Goal: Transaction & Acquisition: Purchase product/service

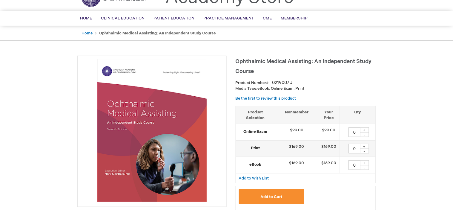
type input "0"
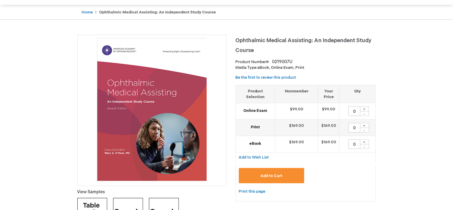
scroll to position [58, 0]
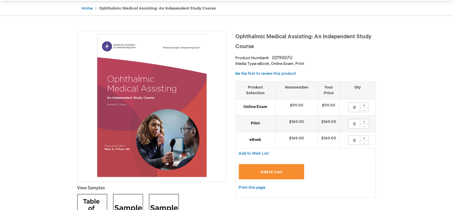
click at [365, 137] on div "+" at bounding box center [364, 137] width 9 height 5
type input "1"
click at [340, 184] on div "Print this page" at bounding box center [306, 191] width 140 height 14
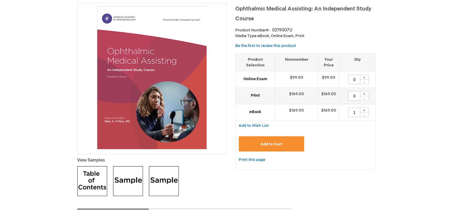
scroll to position [87, 0]
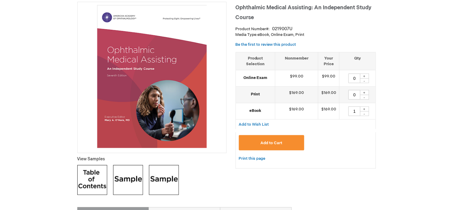
click at [298, 148] on button "Add to Cart" at bounding box center [272, 142] width 66 height 15
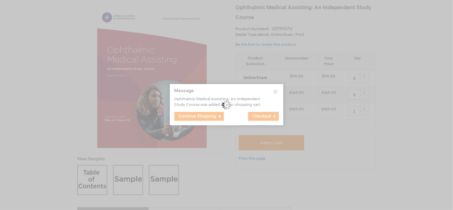
click at [298, 148] on div "Please wait..." at bounding box center [226, 105] width 453 height 210
click at [240, 102] on img at bounding box center [226, 105] width 65 height 44
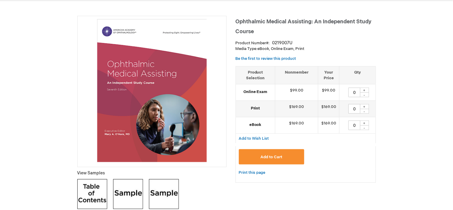
scroll to position [61, 0]
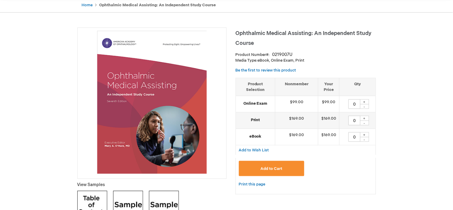
type input "0"
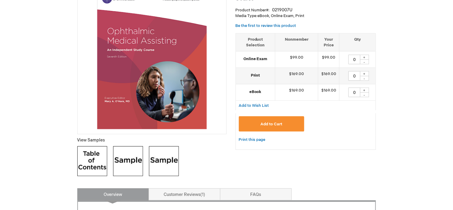
scroll to position [107, 0]
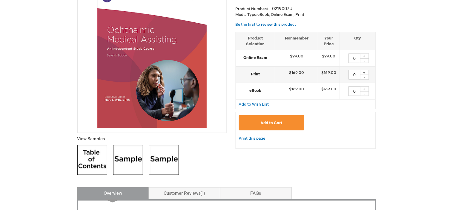
click at [364, 87] on div "+" at bounding box center [364, 88] width 9 height 5
type input "1"
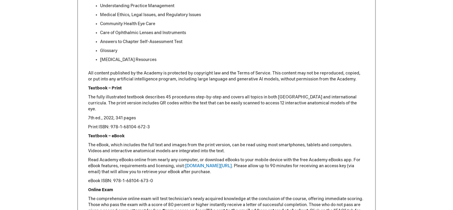
scroll to position [601, 0]
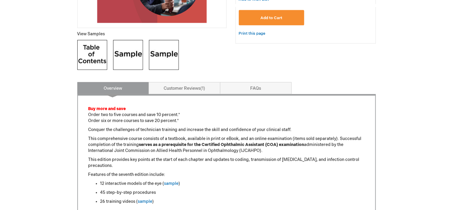
scroll to position [204, 0]
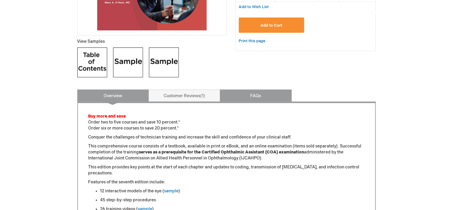
click at [265, 98] on link "FAQs" at bounding box center [256, 96] width 72 height 12
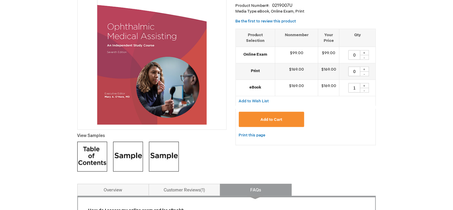
scroll to position [109, 0]
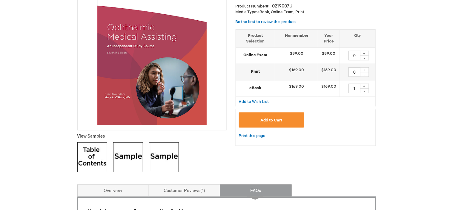
click at [266, 58] on td "Online Exam" at bounding box center [255, 55] width 39 height 16
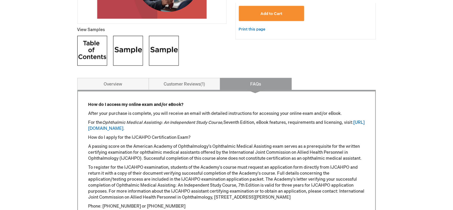
scroll to position [214, 0]
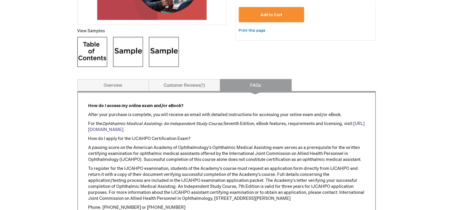
click at [143, 130] on link "[URL][DOMAIN_NAME]" at bounding box center [226, 126] width 277 height 11
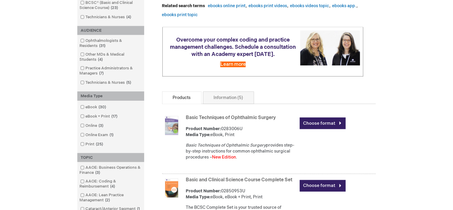
scroll to position [126, 0]
click at [90, 118] on link "eBook + Print 17 items" at bounding box center [99, 117] width 41 height 6
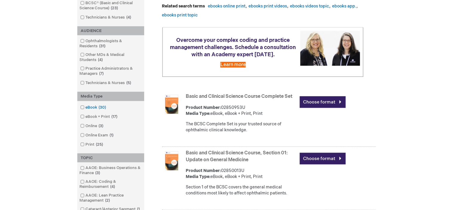
click at [83, 110] on link "eBook 30 items" at bounding box center [94, 108] width 30 height 6
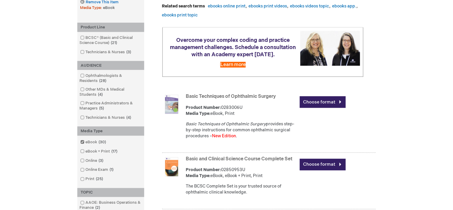
scroll to position [157, 0]
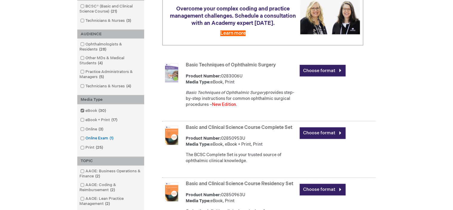
click at [86, 141] on span at bounding box center [86, 138] width 0 height 5
click at [157, 149] on li "Basic and Clinical Science Course Complete Set Product Number: 02850953U Media …" at bounding box center [263, 150] width 226 height 55
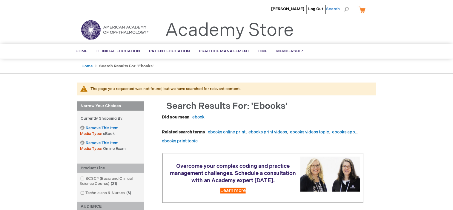
click at [346, 9] on span "Search" at bounding box center [337, 9] width 23 height 12
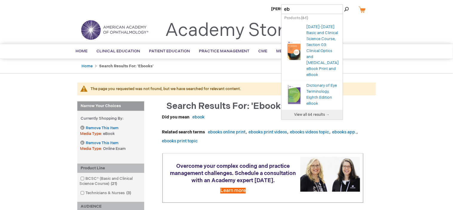
type input "e"
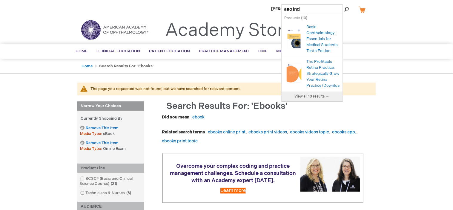
type input "aao inde"
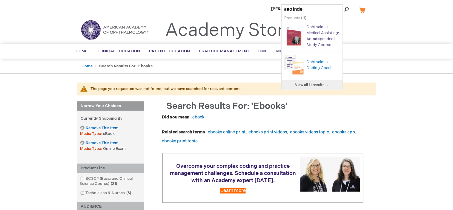
click at [319, 35] on link "Ophthalmic Medical Assisting: An Inde pendent Study Course" at bounding box center [323, 35] width 33 height 23
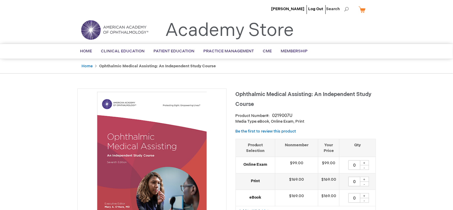
type input "0"
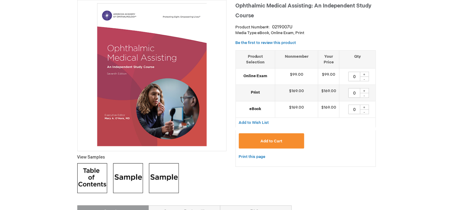
scroll to position [89, 0]
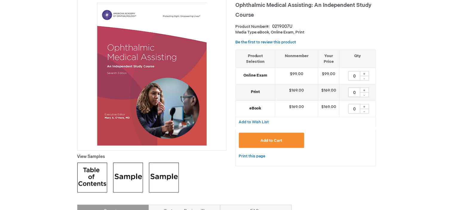
click at [364, 71] on div "+" at bounding box center [364, 73] width 9 height 5
type input "1"
click at [364, 105] on div "+" at bounding box center [364, 106] width 9 height 5
type input "1"
click at [284, 136] on button "Add to Cart" at bounding box center [272, 140] width 66 height 15
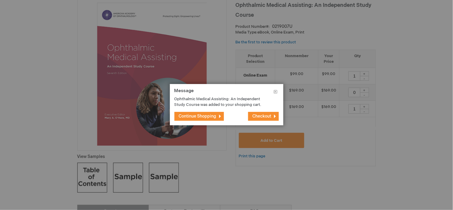
click at [201, 115] on span "Continue Shopping" at bounding box center [198, 115] width 38 height 5
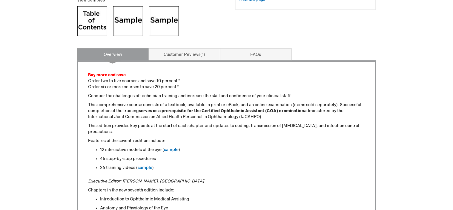
scroll to position [245, 0]
click at [170, 152] on link "sample" at bounding box center [171, 149] width 15 height 5
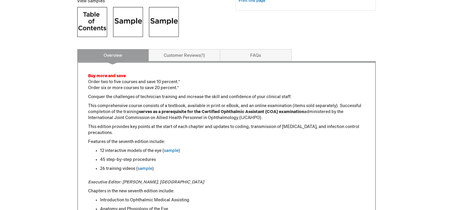
type input "1"
type input "0"
type input "1"
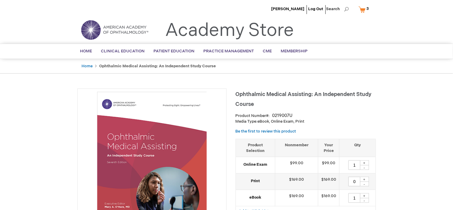
click at [359, 10] on link "My Cart 3 3 items" at bounding box center [365, 9] width 16 height 10
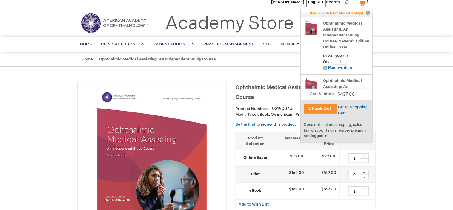
scroll to position [7, 0]
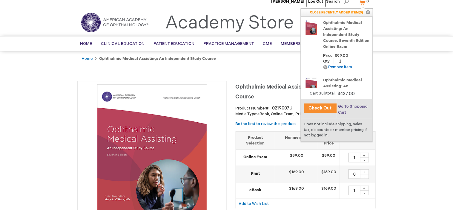
click at [350, 104] on span "Go To Shopping Cart" at bounding box center [353, 109] width 30 height 11
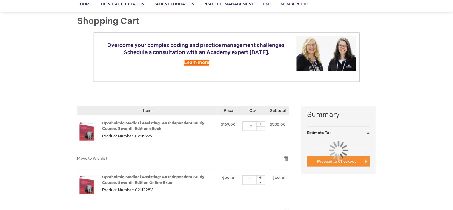
scroll to position [47, 0]
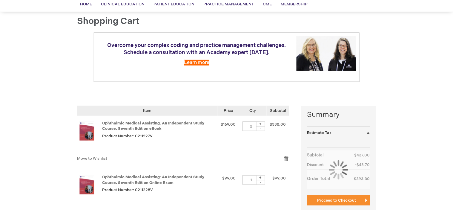
click at [262, 128] on div "-" at bounding box center [260, 128] width 9 height 5
type input "1"
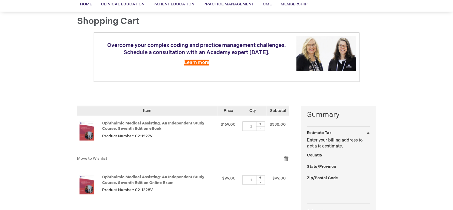
select select "KY"
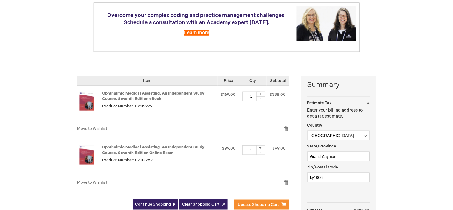
scroll to position [79, 0]
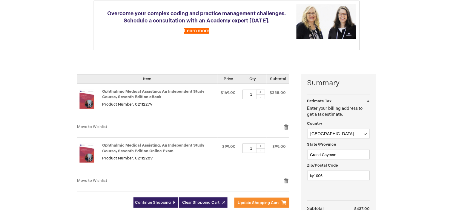
click at [260, 109] on td "Qty 1 + -" at bounding box center [252, 104] width 27 height 40
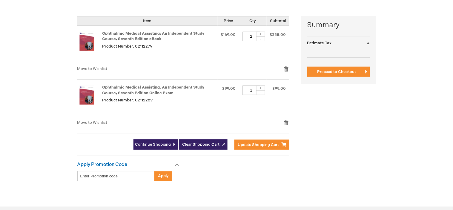
scroll to position [130, 0]
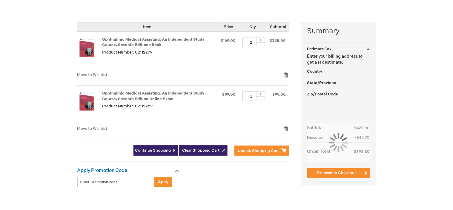
select select "KY"
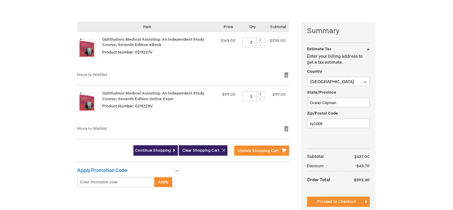
click at [262, 47] on div "-" at bounding box center [260, 44] width 9 height 5
type input "1"
click at [265, 154] on button "Update Shopping Cart" at bounding box center [261, 150] width 55 height 10
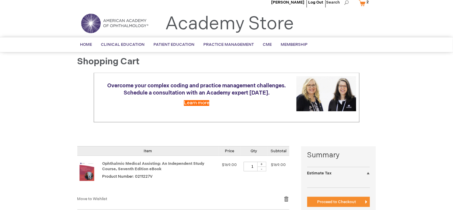
scroll to position [92, 0]
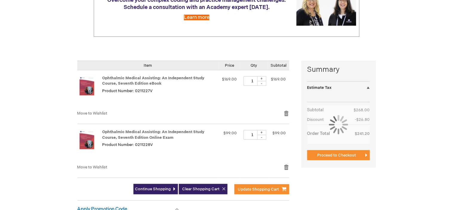
select select "KY"
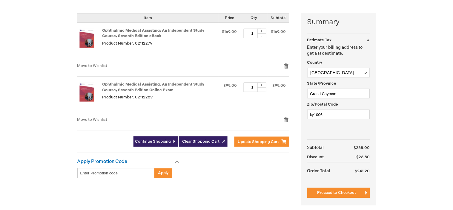
scroll to position [141, 0]
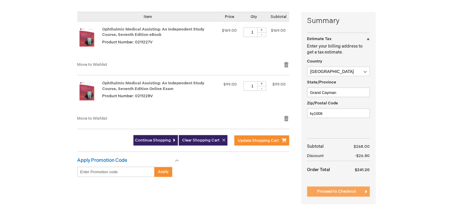
click at [343, 192] on span "Proceed to Checkout" at bounding box center [336, 191] width 39 height 5
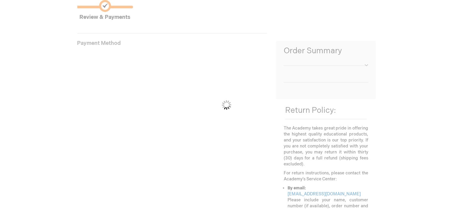
scroll to position [82, 0]
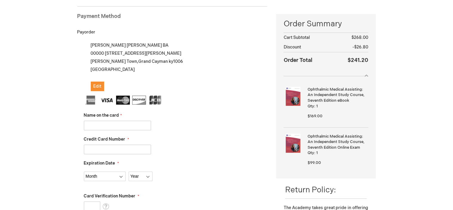
click at [132, 127] on input "Name on the card" at bounding box center [117, 126] width 67 height 10
type input "[PERSON_NAME]"
click at [118, 153] on input "Credit Card Number" at bounding box center [117, 150] width 67 height 10
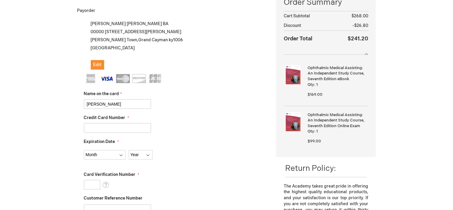
scroll to position [104, 0]
type input "4794810001357205"
click at [118, 153] on select "Month 01 - January 02 - February 03 - March 04 - April 05 - May 06 - June 07 - …" at bounding box center [105, 154] width 42 height 10
select select "7"
click at [84, 149] on select "Month 01 - January 02 - February 03 - March 04 - April 05 - May 06 - June 07 - …" at bounding box center [105, 154] width 42 height 10
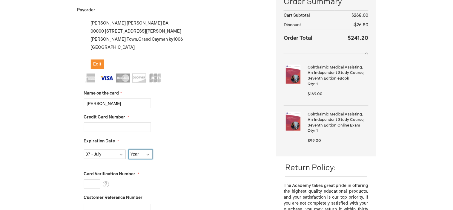
click at [137, 157] on select "Year 2025 2026 2027 2028 2029 2030 2031 2032 2033 2034 2035" at bounding box center [141, 154] width 24 height 10
select select "2027"
click at [129, 149] on select "Year 2025 2026 2027 2028 2029 2030 2031 2032 2033 2034 2035" at bounding box center [141, 154] width 24 height 10
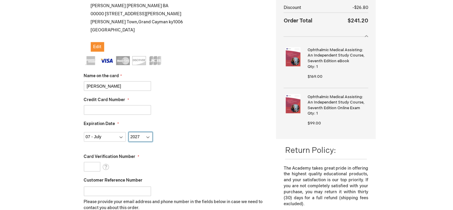
scroll to position [122, 0]
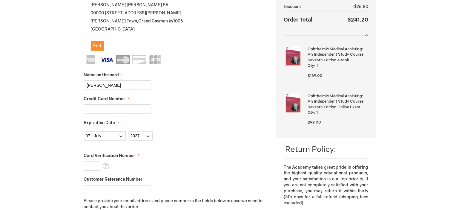
click at [96, 164] on input "Card Verification Number" at bounding box center [92, 166] width 16 height 10
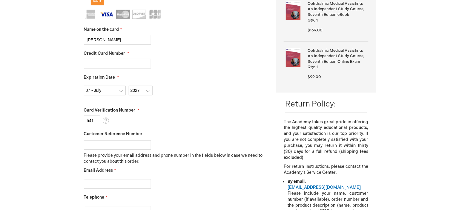
scroll to position [168, 0]
type input "541"
click at [119, 148] on input "Customer Reference Number" at bounding box center [117, 145] width 67 height 10
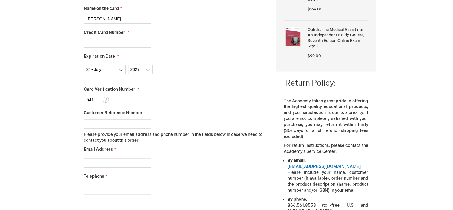
scroll to position [188, 0]
click at [136, 156] on div at bounding box center [176, 161] width 184 height 13
click at [134, 160] on input "Email Address" at bounding box center [117, 163] width 67 height 10
type input "m.giuliano@hotmail.com"
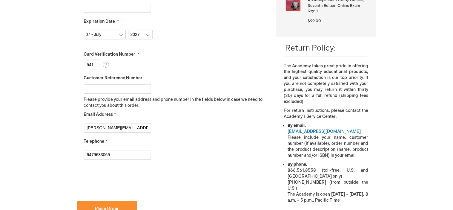
scroll to position [225, 0]
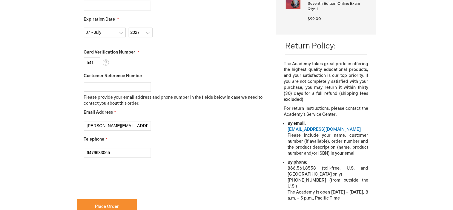
click at [120, 155] on input "6479633065" at bounding box center [117, 153] width 67 height 10
type input "6"
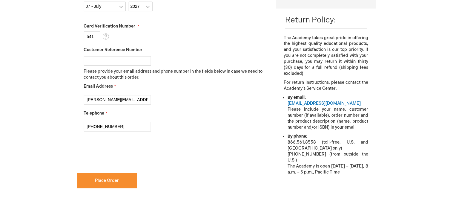
scroll to position [263, 0]
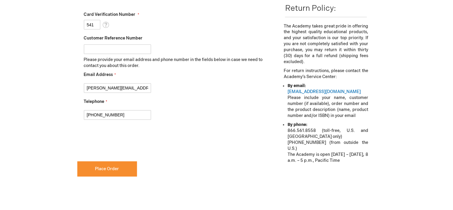
type input "345-327-1250"
checkbox input "true"
click at [189, 101] on div "Telephone 345-327-1250" at bounding box center [176, 109] width 184 height 21
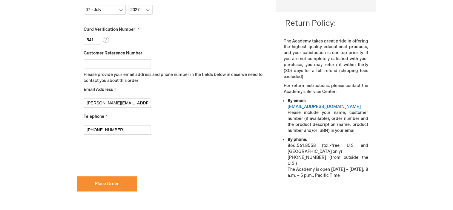
scroll to position [248, 0]
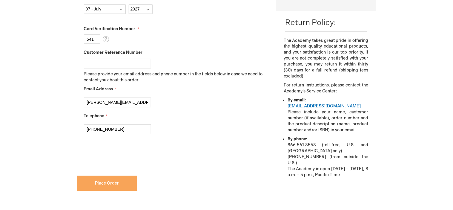
click at [129, 179] on button "Place Order" at bounding box center [107, 183] width 60 height 15
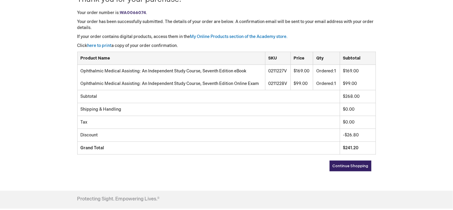
scroll to position [93, 0]
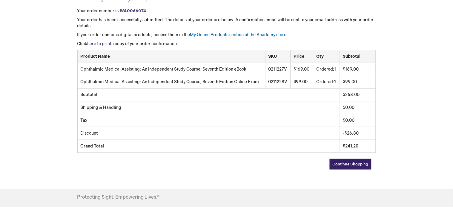
click at [107, 45] on link "here to print" at bounding box center [99, 43] width 24 height 5
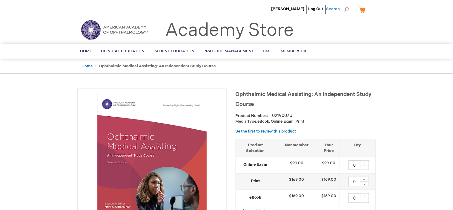
type input "0"
click at [93, 53] on link "Home" at bounding box center [86, 51] width 21 height 15
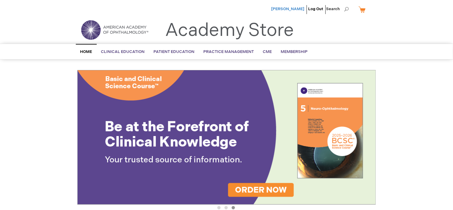
click at [299, 10] on span "[PERSON_NAME]" at bounding box center [287, 9] width 33 height 5
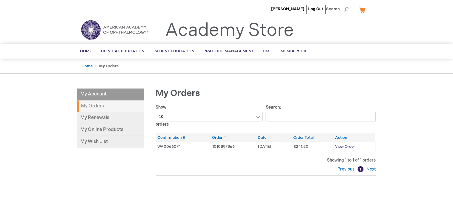
click at [346, 144] on span "View Order" at bounding box center [345, 146] width 20 height 5
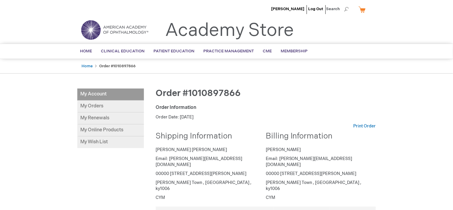
scroll to position [1, 0]
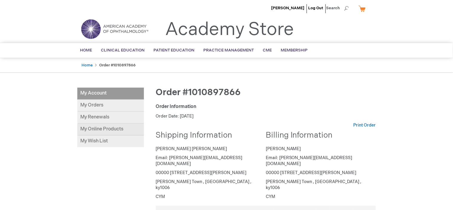
click at [91, 128] on link "My Online Products" at bounding box center [110, 129] width 67 height 12
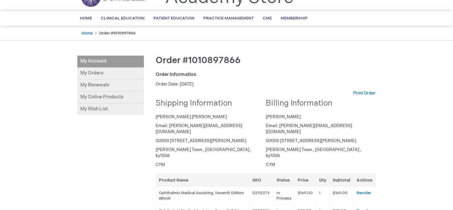
scroll to position [34, 0]
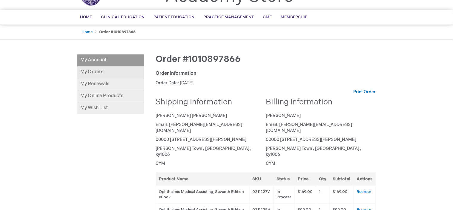
click at [108, 75] on link "My Orders" at bounding box center [110, 72] width 67 height 12
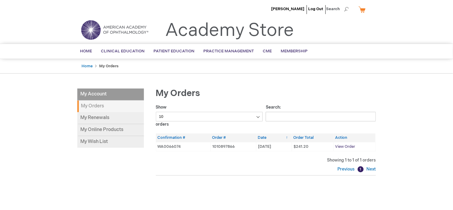
click at [344, 145] on span "View Order" at bounding box center [345, 146] width 20 height 5
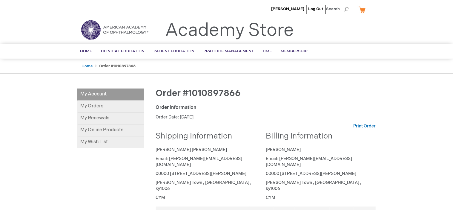
click at [344, 145] on div "Billing Information Marissa Giuliano Email: m.giuliano@hotmail.com 00000 107 Cl…" at bounding box center [319, 166] width 106 height 68
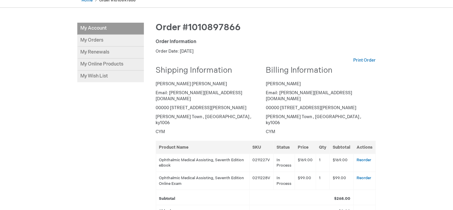
scroll to position [28, 0]
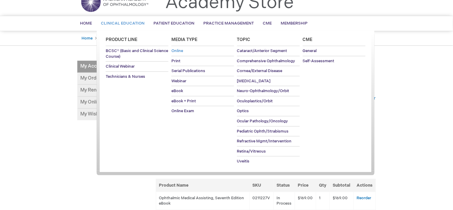
click at [182, 54] on link "Online" at bounding box center [202, 51] width 63 height 10
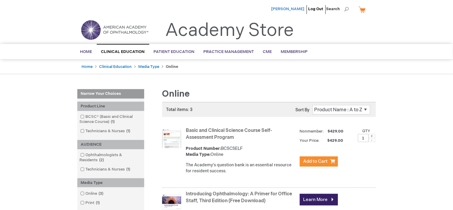
click at [291, 7] on span "[PERSON_NAME]" at bounding box center [287, 9] width 33 height 5
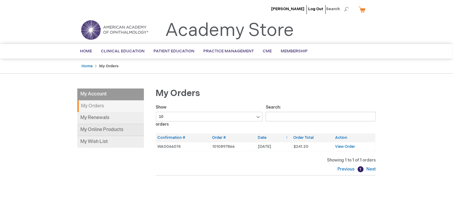
click at [112, 128] on link "My Online Products" at bounding box center [110, 130] width 67 height 12
click at [345, 10] on span "Search" at bounding box center [337, 9] width 23 height 12
type input "where can i access my online textbook"
click at [344, 4] on button "Search" at bounding box center [346, 9] width 5 height 10
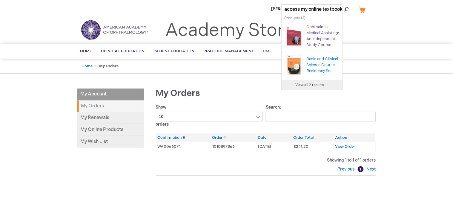
click at [314, 44] on link "Ophthalmic Medical Assisting: An Independent Study Course" at bounding box center [323, 35] width 33 height 23
click at [321, 38] on link "Ophthalmic Medical Assisting: An Independent Study Course" at bounding box center [323, 35] width 33 height 23
click at [305, 36] on div "Search Autocomplete Result" at bounding box center [296, 37] width 22 height 26
click at [318, 37] on link "Ophthalmic Medical Assisting: An Independent Study Course" at bounding box center [323, 35] width 33 height 23
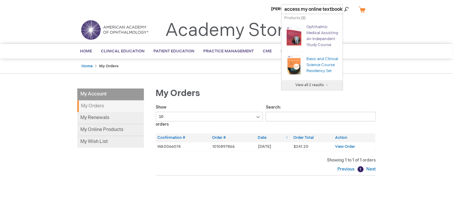
click at [327, 30] on link "Ophthalmic Medical Assisting: An Independent Study Course" at bounding box center [323, 35] width 33 height 23
click at [352, 54] on ul "Home Clinical Education Product Line BCSC® (Basic and Clinical Science Course) …" at bounding box center [226, 51] width 311 height 15
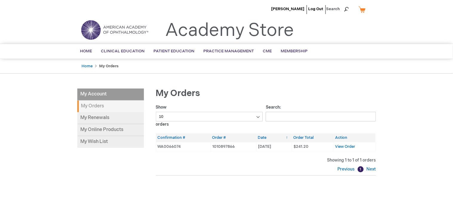
scroll to position [0, 0]
click at [349, 145] on span "View Order" at bounding box center [345, 146] width 20 height 5
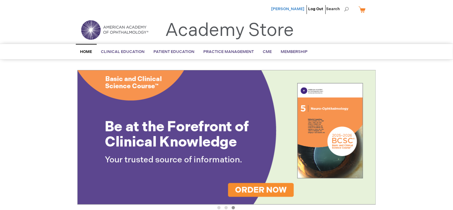
click at [295, 7] on span "[PERSON_NAME]" at bounding box center [287, 9] width 33 height 5
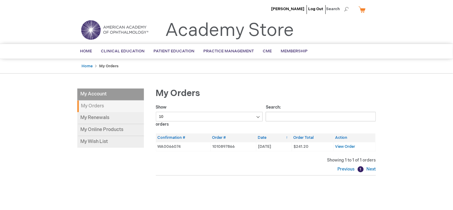
click at [212, 169] on div "Previous 1 Next" at bounding box center [266, 169] width 220 height 6
click at [345, 148] on span "View Order" at bounding box center [345, 146] width 20 height 5
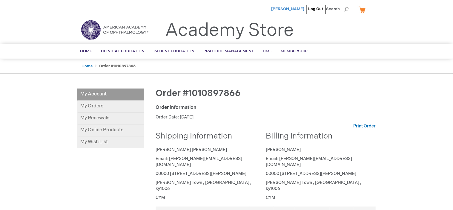
click at [291, 10] on span "[PERSON_NAME]" at bounding box center [287, 9] width 33 height 5
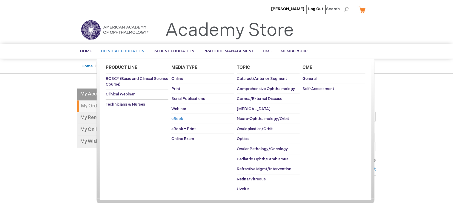
click at [182, 119] on span "eBook" at bounding box center [177, 118] width 12 height 5
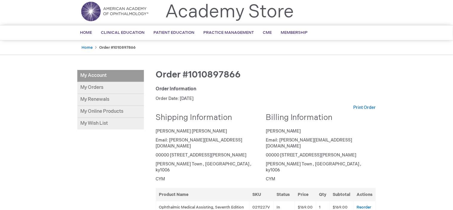
scroll to position [19, 0]
click at [94, 113] on link "My Online Products" at bounding box center [110, 111] width 67 height 12
click at [363, 108] on link "Print Order" at bounding box center [365, 107] width 22 height 6
click at [109, 110] on link "My Online Products" at bounding box center [110, 111] width 67 height 12
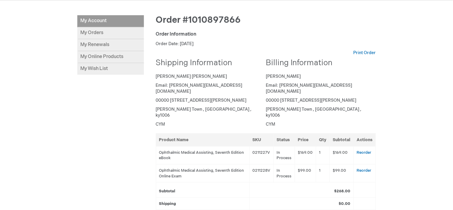
scroll to position [34, 0]
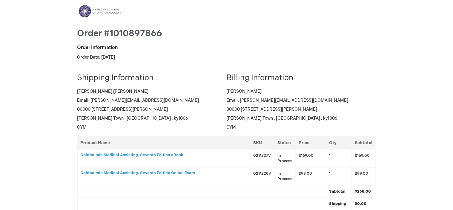
click at [169, 156] on h3 "Ophthalmic Medical Assisting, Seventh Edition eBook" at bounding box center [164, 155] width 167 height 4
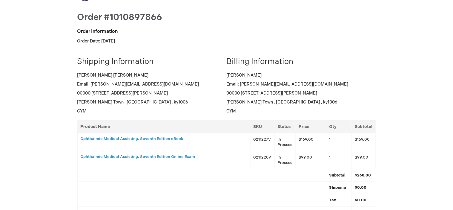
scroll to position [17, 0]
